Goal: Entertainment & Leisure: Consume media (video, audio)

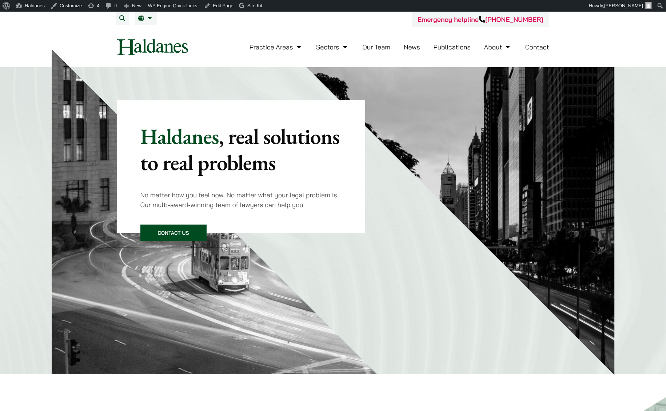
click at [439, 48] on link "Publications" at bounding box center [451, 47] width 37 height 8
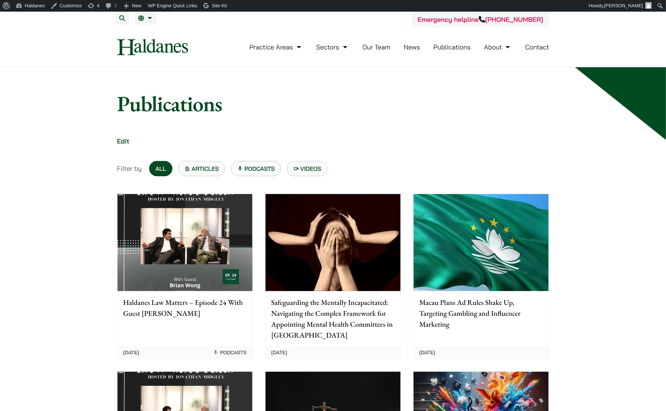
click at [244, 167] on link "Podcasts" at bounding box center [256, 168] width 50 height 15
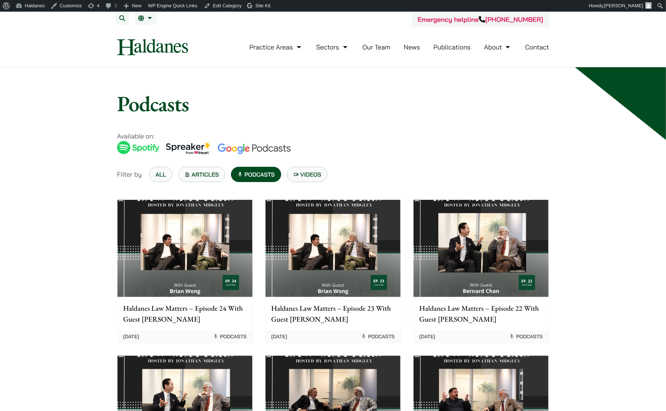
click at [218, 220] on img at bounding box center [184, 248] width 135 height 97
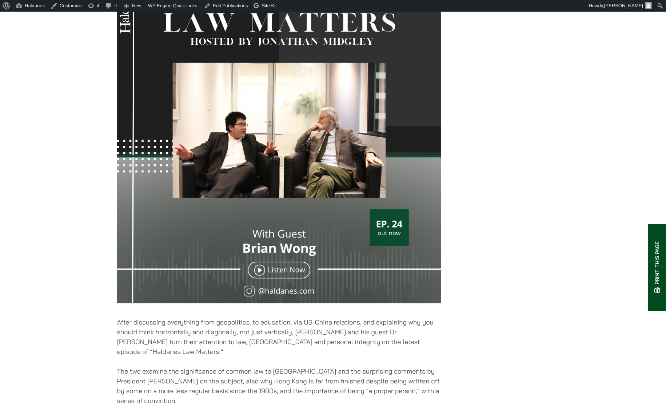
scroll to position [420, 0]
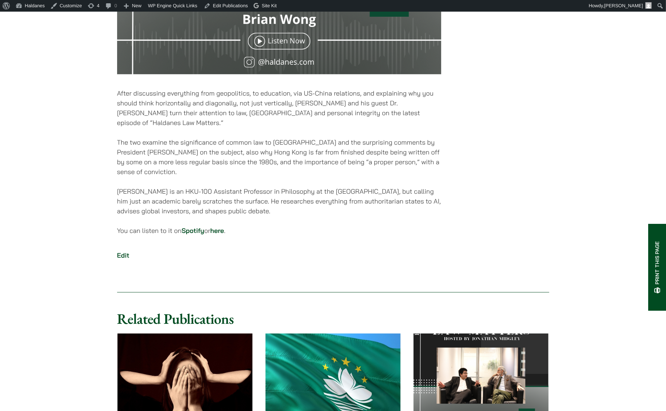
click at [218, 226] on link "here" at bounding box center [217, 230] width 14 height 8
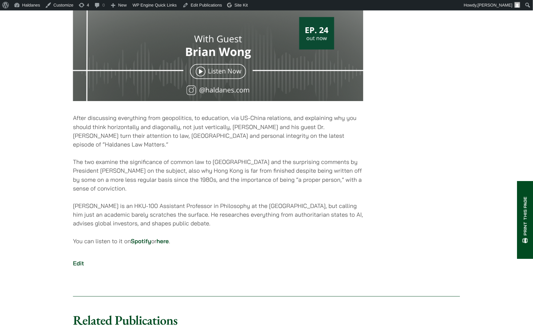
scroll to position [381, 0]
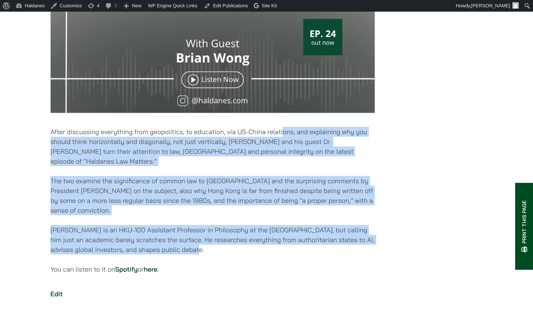
drag, startPoint x: 354, startPoint y: 166, endPoint x: 356, endPoint y: 248, distance: 81.8
click at [356, 248] on div "11/08/2025 After discussing everything from geopolitics, to education, via US-C…" at bounding box center [213, 46] width 324 height 534
click at [332, 225] on p "Brian is an HKU-100 Assistant Professor in Philosophy at the University of Hong…" at bounding box center [213, 239] width 324 height 29
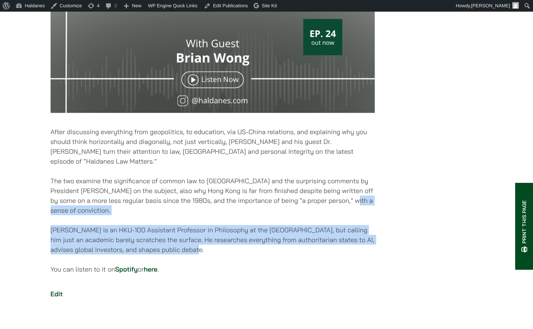
drag, startPoint x: 344, startPoint y: 207, endPoint x: 348, endPoint y: 241, distance: 33.7
click at [348, 241] on div "11/08/2025 After discussing everything from geopolitics, to education, via US-C…" at bounding box center [213, 46] width 324 height 534
click at [327, 242] on p "Brian is an HKU-100 Assistant Professor in Philosophy at the University of Hong…" at bounding box center [213, 239] width 324 height 29
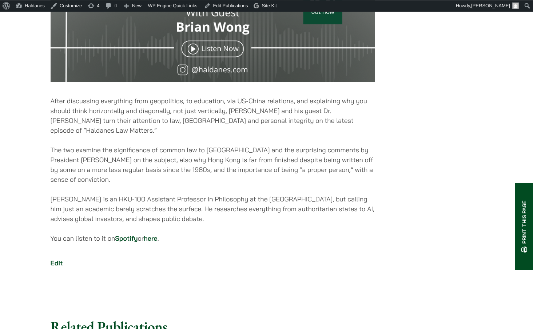
scroll to position [455, 0]
